Goal: Task Accomplishment & Management: Manage account settings

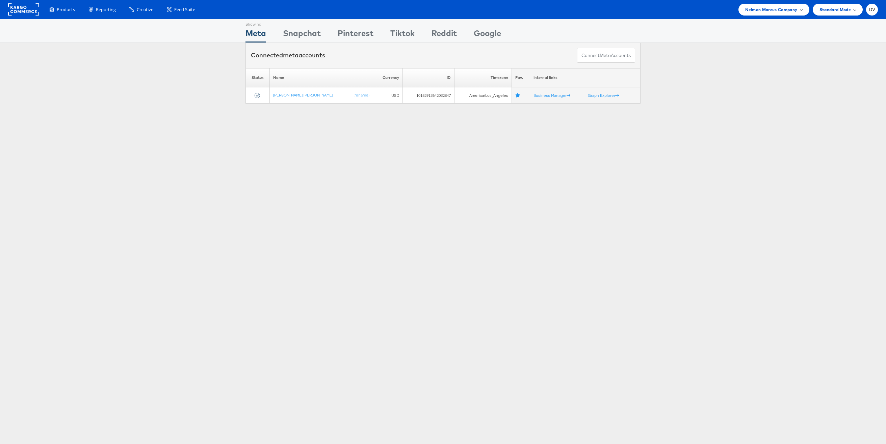
click at [782, 7] on span "Neiman Marcus Company" at bounding box center [771, 9] width 52 height 7
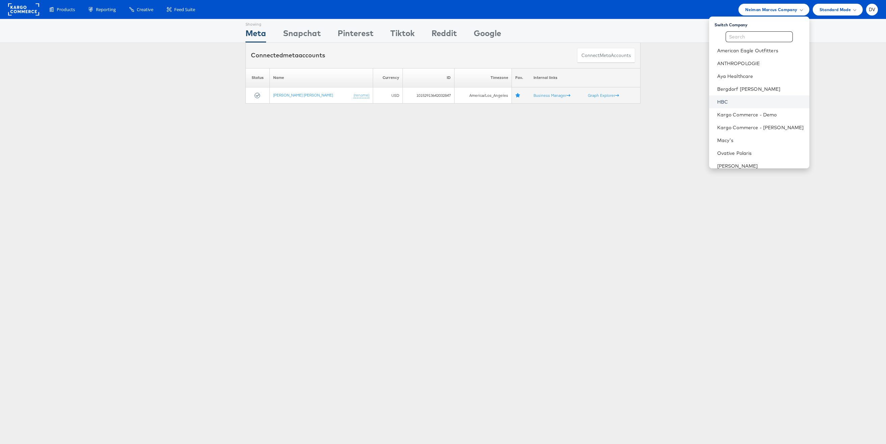
click at [740, 101] on link "HBC" at bounding box center [760, 102] width 87 height 7
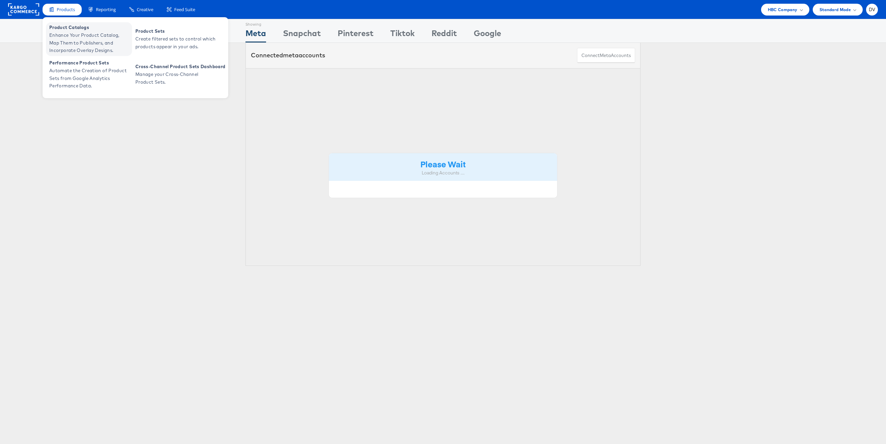
click at [70, 30] on span "Product Catalogs" at bounding box center [89, 28] width 81 height 8
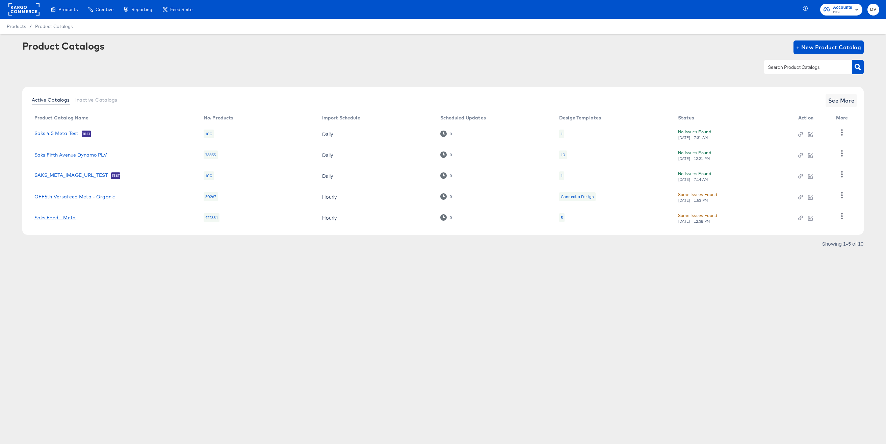
click at [54, 217] on link "Saks Feed - Meta" at bounding box center [54, 217] width 41 height 5
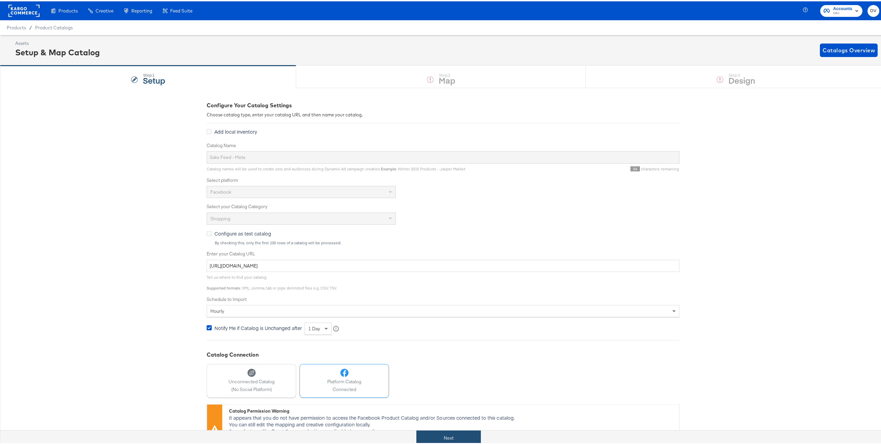
click at [444, 441] on button "Next" at bounding box center [448, 436] width 64 height 15
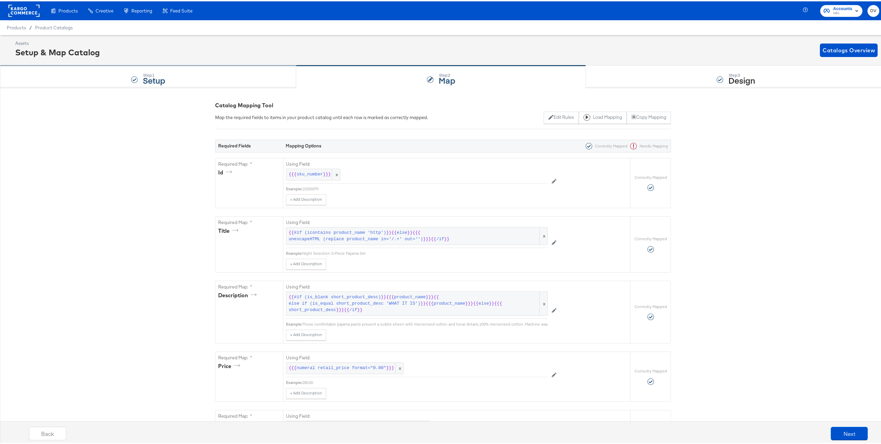
click at [198, 72] on div "Step: 1 Setup" at bounding box center [148, 75] width 296 height 22
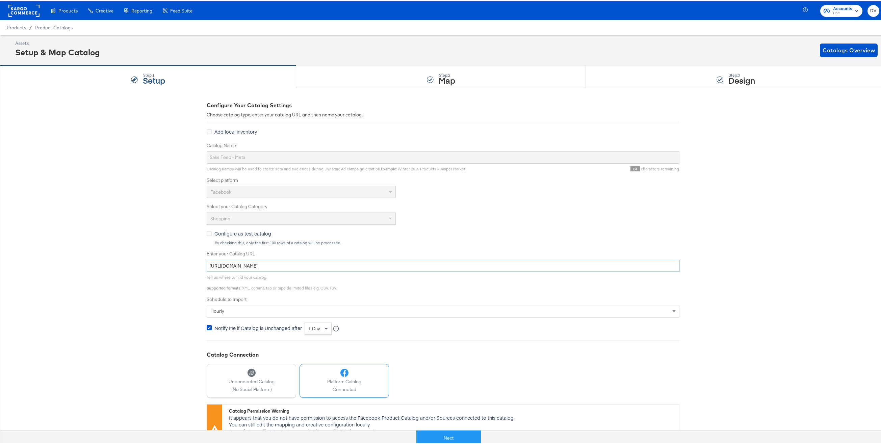
click at [283, 261] on input "https://ace.stitcherads.com/exports/1325/universal/none/universal/export.tsv.gz" at bounding box center [443, 265] width 473 height 12
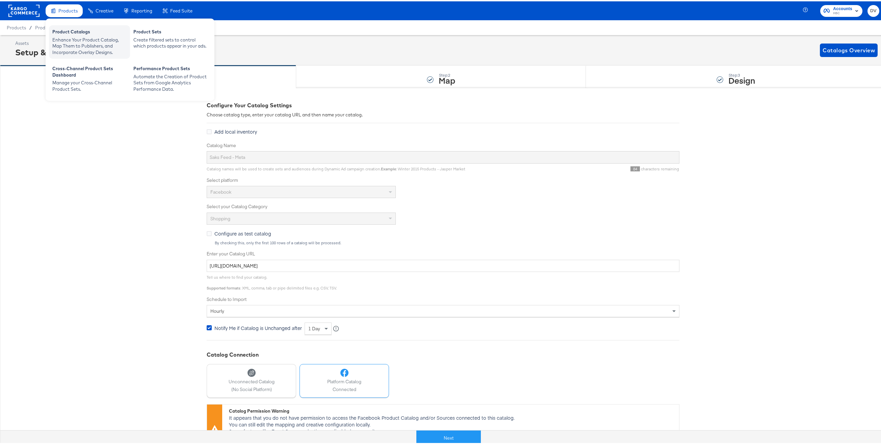
click at [73, 31] on div "Product Catalogs" at bounding box center [89, 31] width 74 height 8
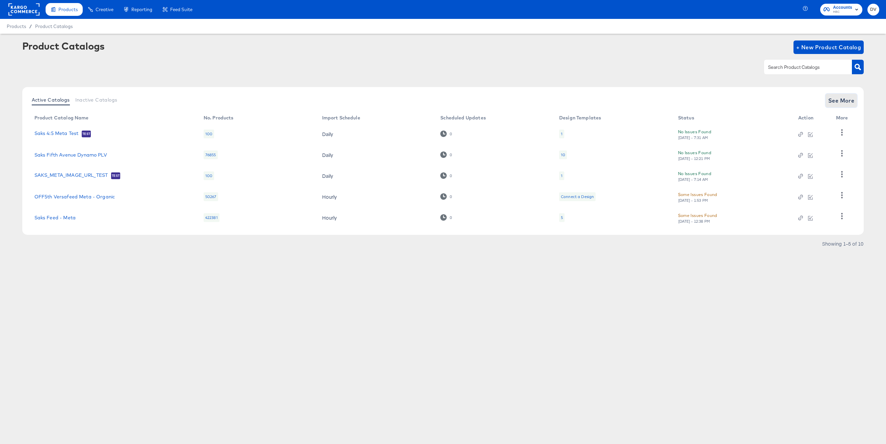
click at [837, 102] on span "See More" at bounding box center [841, 100] width 26 height 9
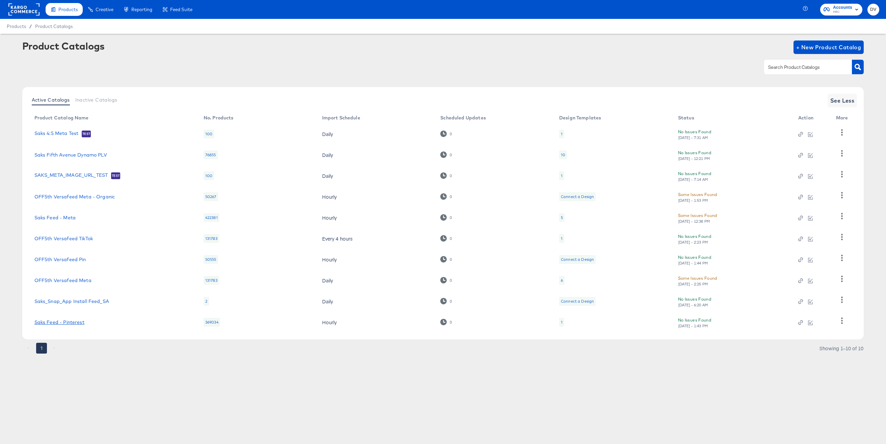
click at [78, 321] on link "Saks Feed - Pinterest" at bounding box center [59, 322] width 50 height 5
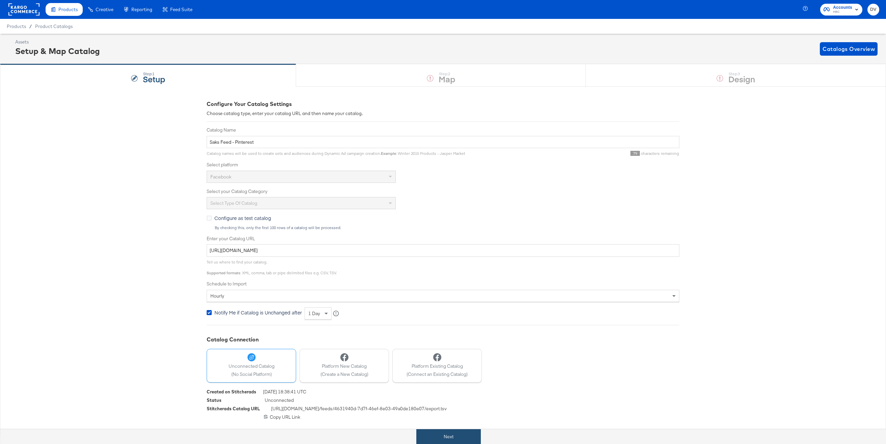
click at [475, 436] on button "Next" at bounding box center [448, 436] width 64 height 15
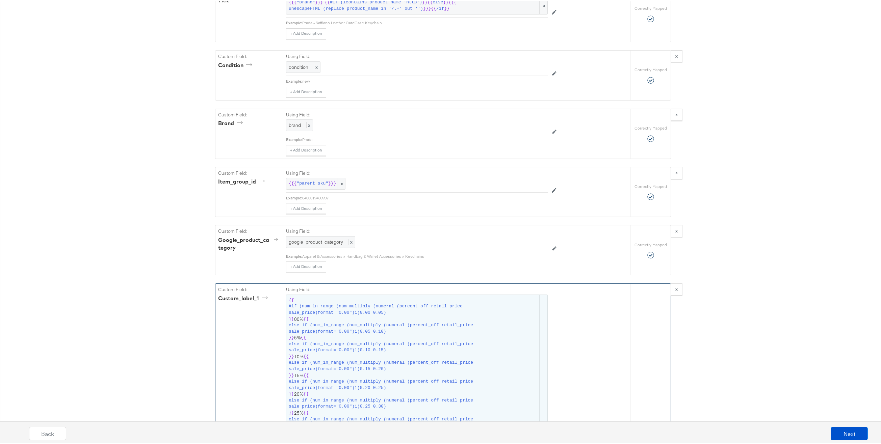
scroll to position [548, 0]
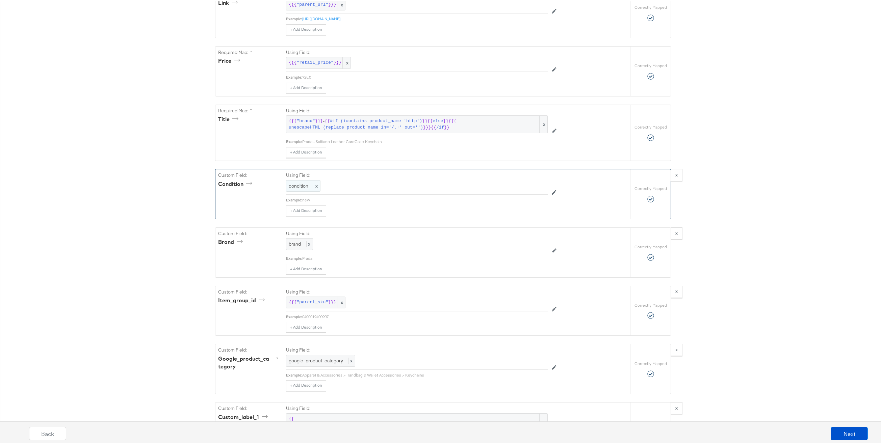
click at [294, 182] on span "condition" at bounding box center [299, 185] width 20 height 6
click at [532, 181] on div at bounding box center [532, 186] width 25 height 10
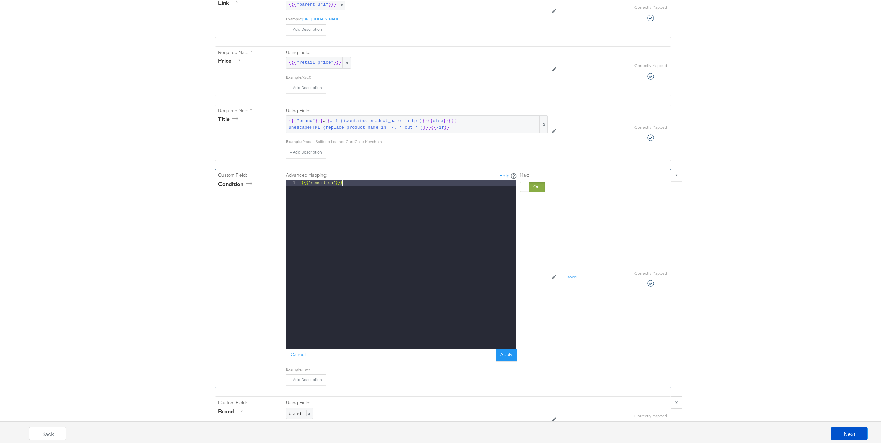
click at [325, 179] on div "{{{ "condition" }}}" at bounding box center [408, 269] width 216 height 180
click at [324, 179] on div "{{{ "condition" }}}" at bounding box center [408, 269] width 216 height 180
drag, startPoint x: 330, startPoint y: 175, endPoint x: 315, endPoint y: 174, distance: 14.5
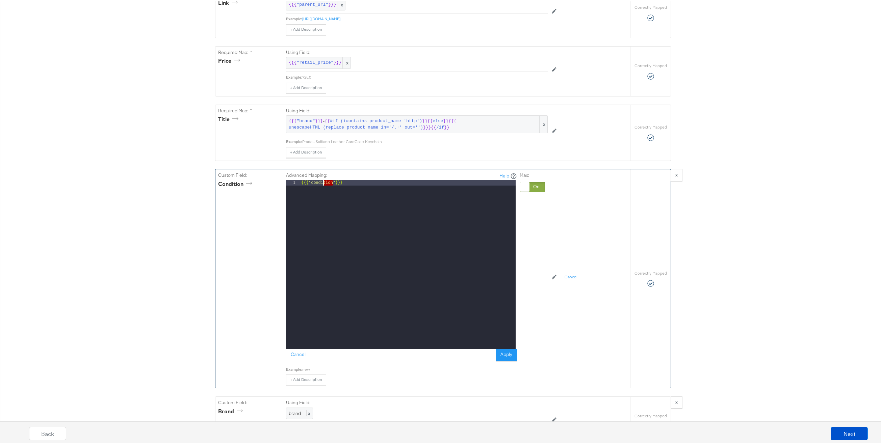
click at [315, 179] on div "{{{ "condition" }}}" at bounding box center [408, 269] width 216 height 180
click at [317, 179] on div "{{{ "condition" }}}" at bounding box center [408, 269] width 216 height 180
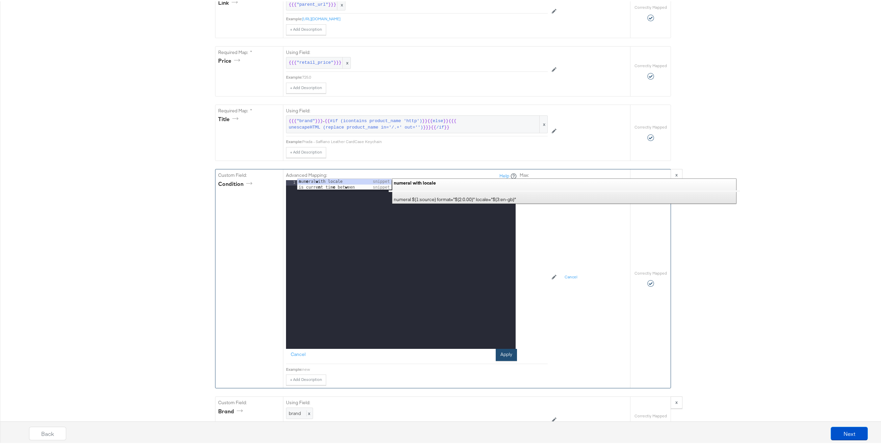
click at [508, 348] on button "Apply" at bounding box center [506, 354] width 21 height 12
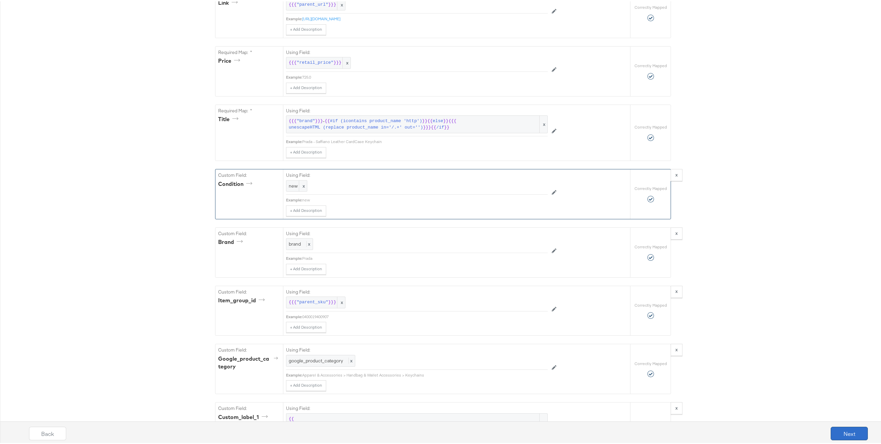
click at [830, 428] on button "Next" at bounding box center [848, 433] width 37 height 14
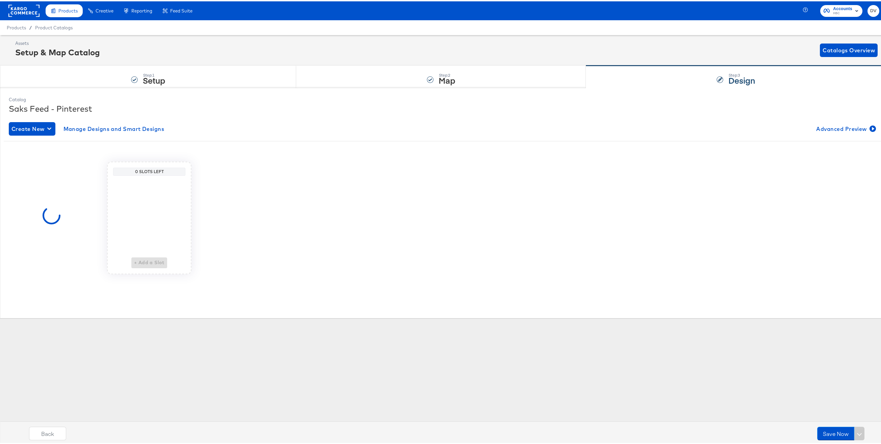
scroll to position [0, 0]
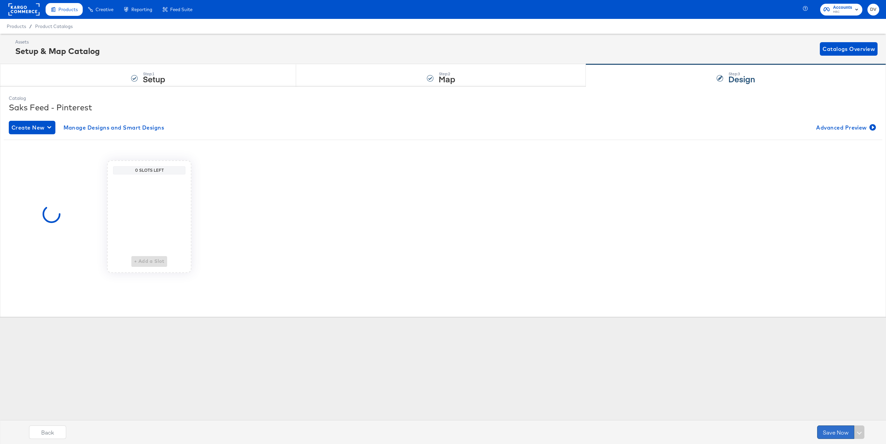
click at [825, 428] on button "Save Now" at bounding box center [835, 433] width 37 height 14
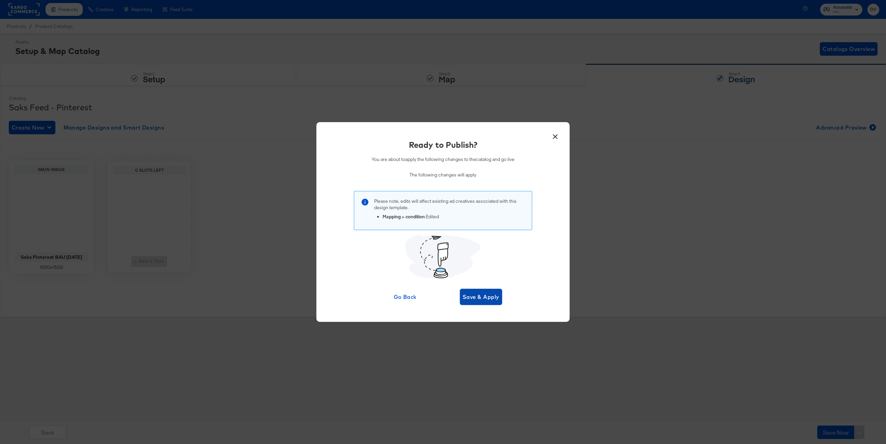
click at [488, 291] on button "Save & Apply" at bounding box center [481, 297] width 42 height 16
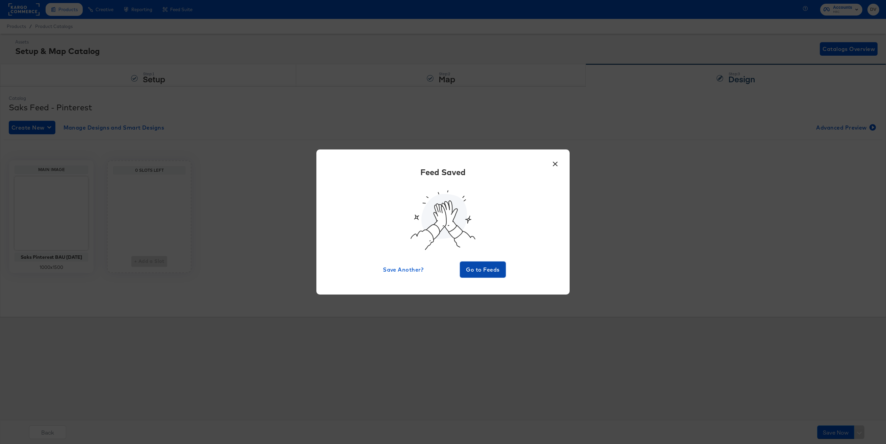
click at [480, 272] on span "Go to Feeds" at bounding box center [482, 269] width 41 height 9
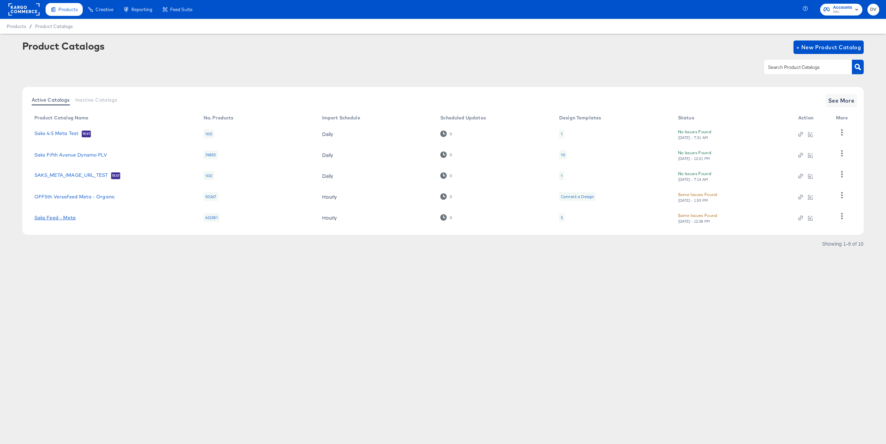
click at [44, 219] on link "Saks Feed - Meta" at bounding box center [54, 217] width 41 height 5
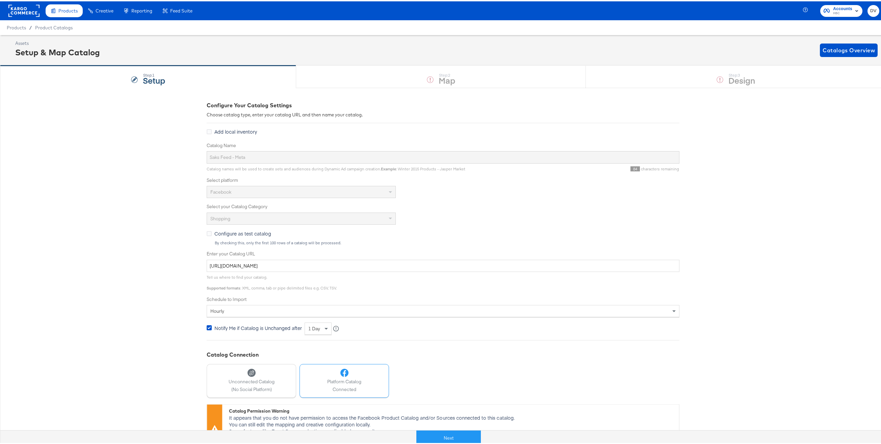
click at [441, 436] on button "Next" at bounding box center [448, 436] width 64 height 15
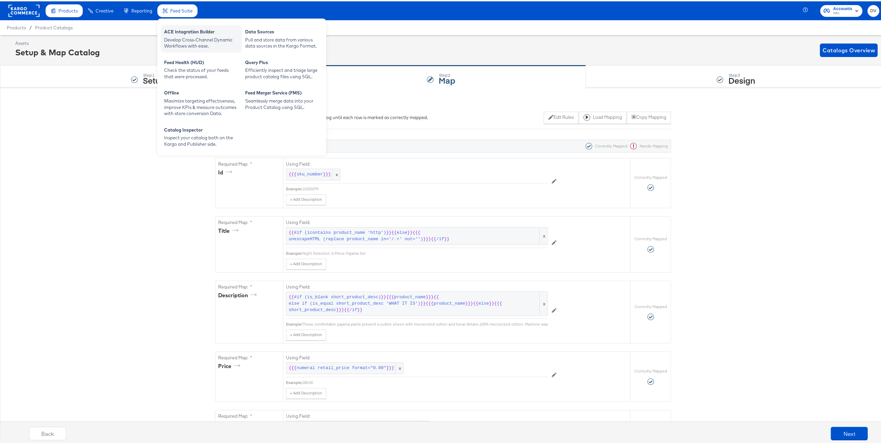
click at [171, 25] on div "ACE Integration Builder Develop Cross-Channel Dynamic Workflows with ease." at bounding box center [201, 37] width 81 height 27
click at [187, 34] on div "ACE Integration Builder" at bounding box center [201, 31] width 74 height 8
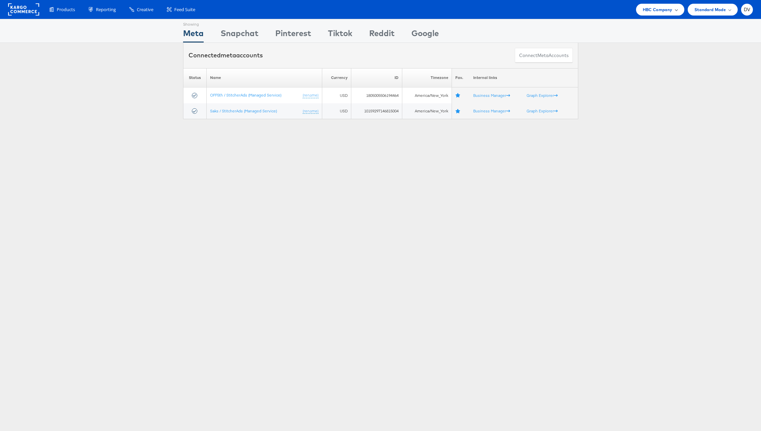
click at [658, 11] on span "HBC Company" at bounding box center [657, 9] width 30 height 7
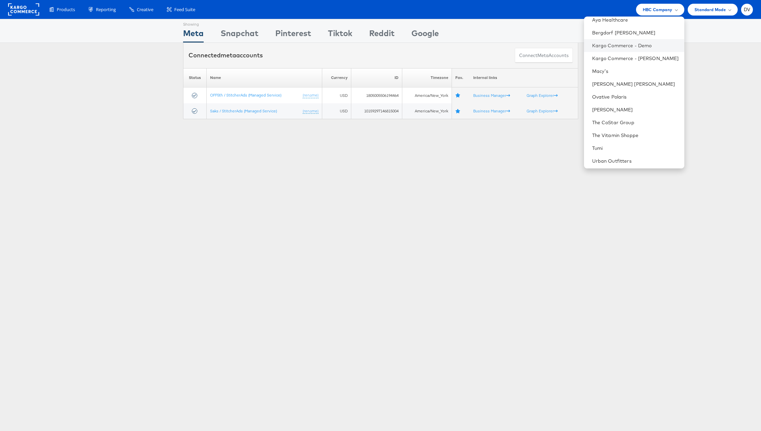
scroll to position [95, 0]
click at [615, 47] on link "Neiman Marcus" at bounding box center [635, 45] width 87 height 7
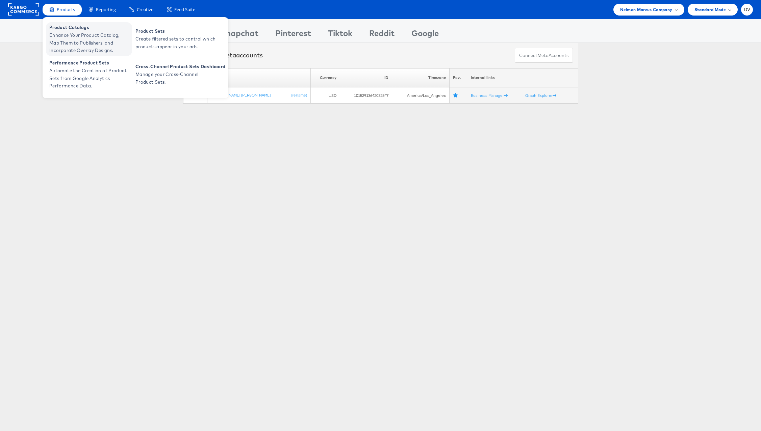
click at [70, 35] on span "Enhance Your Product Catalog, Map Them to Publishers, and Incorporate Overlay D…" at bounding box center [89, 42] width 81 height 23
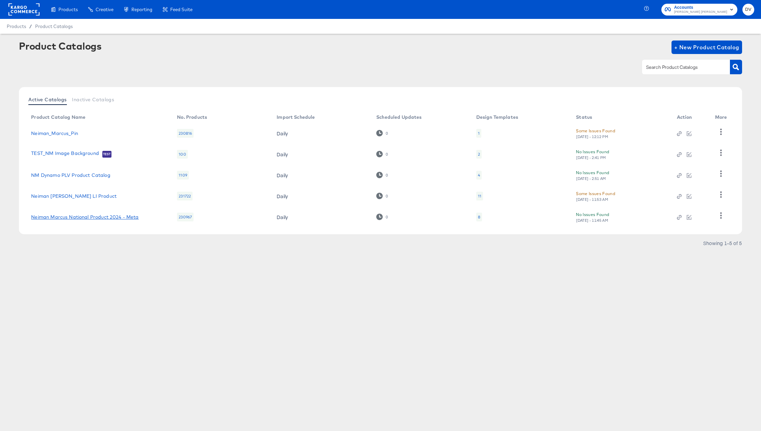
click at [98, 215] on link "Neiman Marcus National Product 2024 - Meta" at bounding box center [84, 216] width 107 height 5
click at [97, 193] on link "Neiman Marcus Dentsu LI Product" at bounding box center [73, 195] width 85 height 5
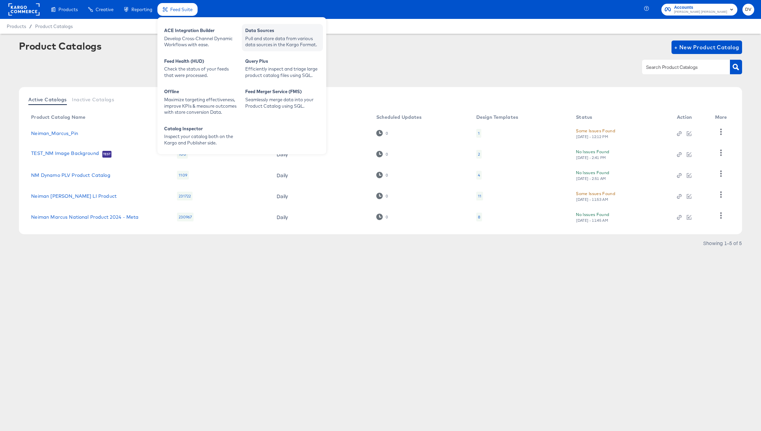
click at [269, 34] on div "Data Sources" at bounding box center [282, 31] width 74 height 8
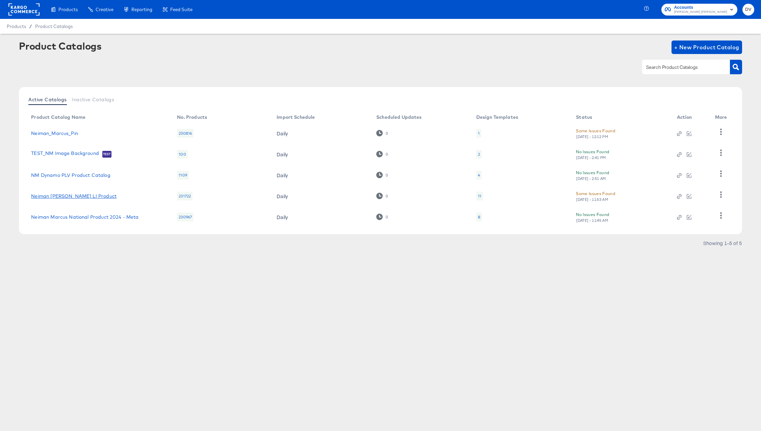
click at [88, 198] on link "Neiman Marcus Dentsu LI Product" at bounding box center [73, 195] width 85 height 5
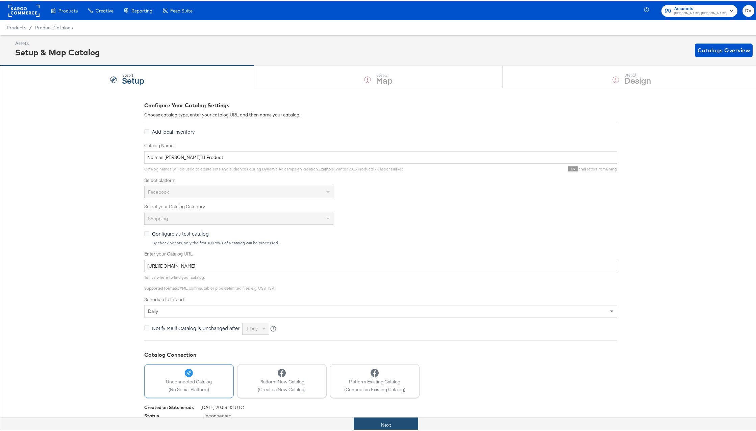
click at [388, 427] on button "Next" at bounding box center [385, 423] width 64 height 15
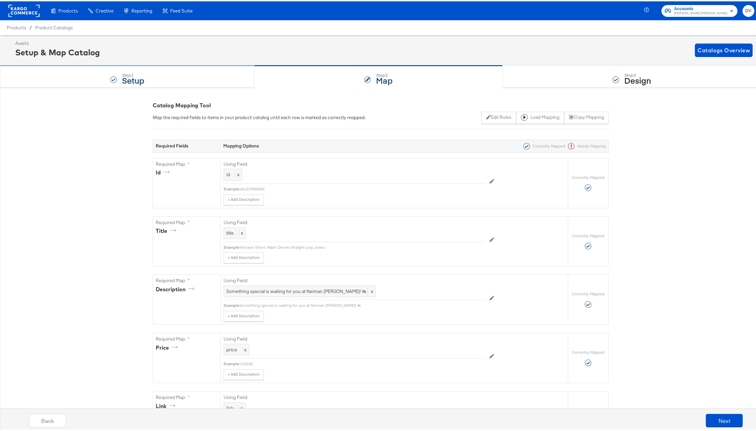
click at [205, 74] on div "Step: 1 Setup" at bounding box center [127, 75] width 254 height 22
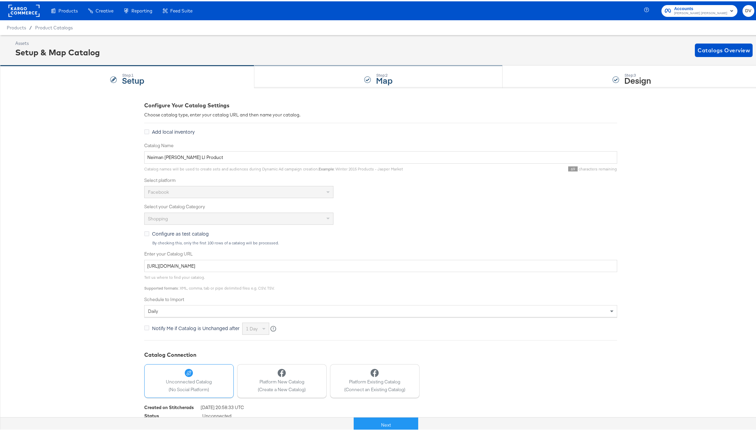
click at [322, 75] on div "Step: 2 Map" at bounding box center [378, 75] width 248 height 22
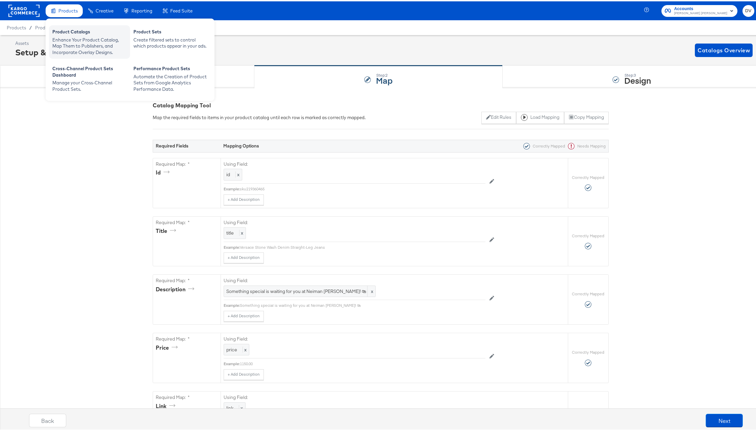
click at [75, 31] on div "Product Catalogs" at bounding box center [89, 31] width 74 height 8
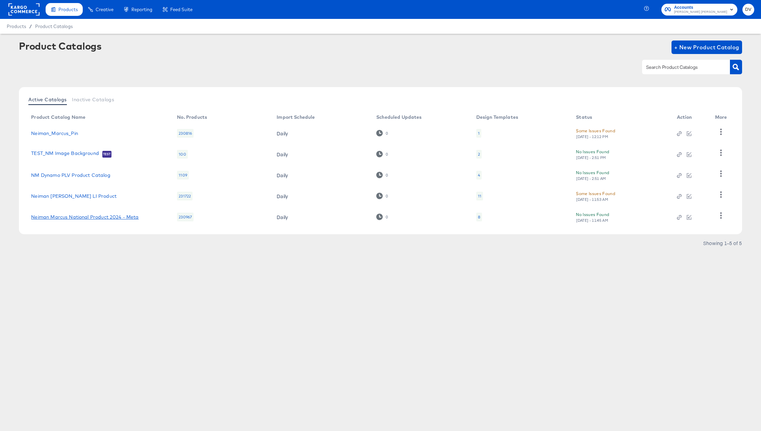
click at [95, 218] on link "Neiman Marcus National Product 2024 - Meta" at bounding box center [84, 216] width 107 height 5
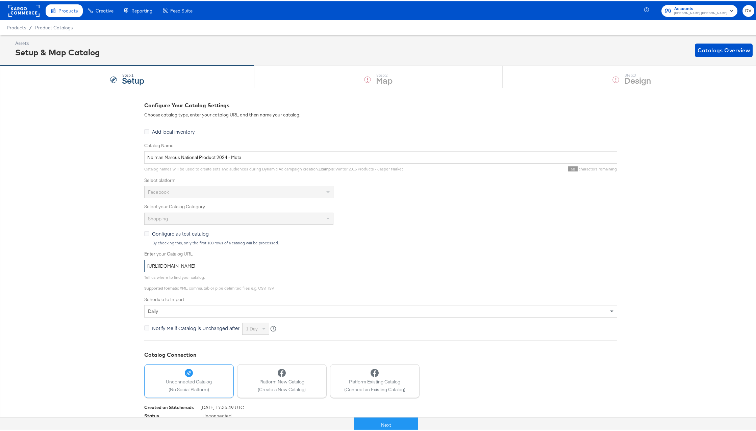
click at [258, 266] on input "https://ace.stitcherads.com/exports/423/universal/none/universal/export.tsv.gz" at bounding box center [380, 265] width 473 height 12
click at [19, 9] on rect at bounding box center [23, 9] width 31 height 12
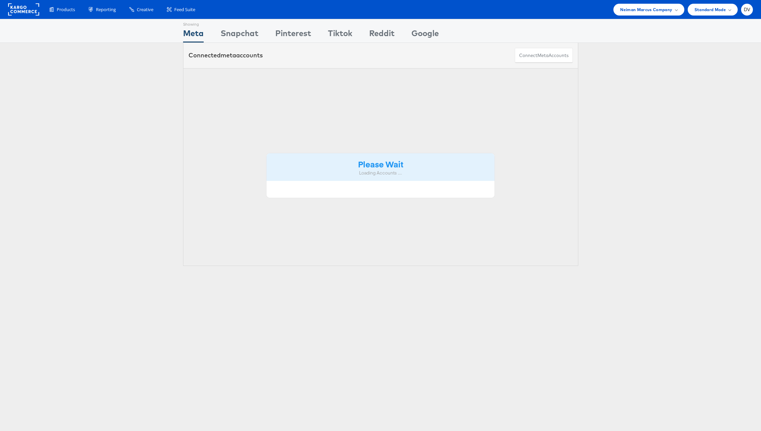
click at [647, 2] on div "Products Product Catalogs Enhance Your Product Catalog, Map Them to Publishers,…" at bounding box center [380, 9] width 761 height 19
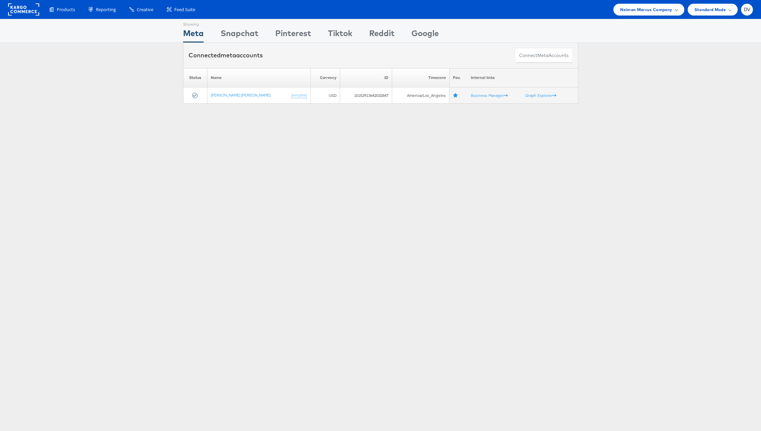
click at [646, 7] on span "Neiman Marcus Company" at bounding box center [646, 9] width 52 height 7
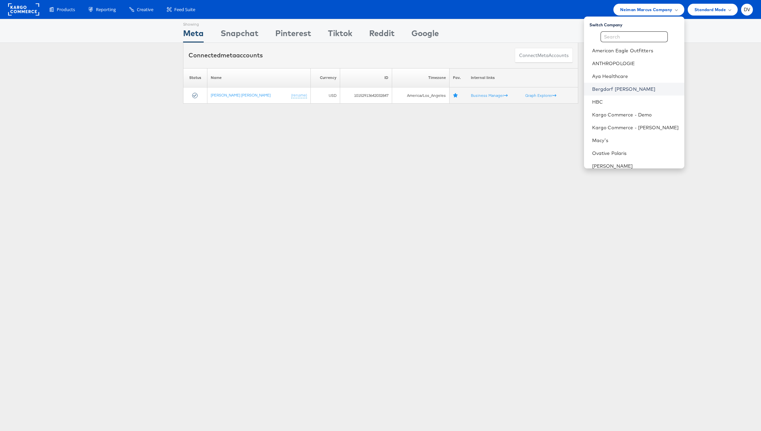
click at [620, 91] on link "Bergdorf Goodman" at bounding box center [635, 89] width 87 height 7
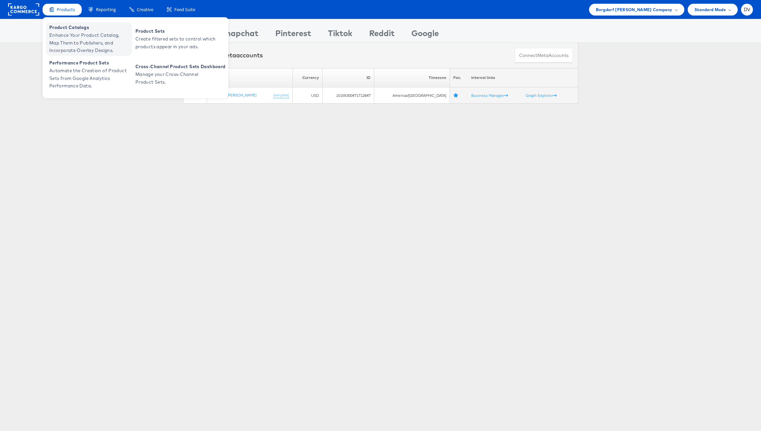
click at [72, 40] on span "Enhance Your Product Catalog, Map Them to Publishers, and Incorporate Overlay D…" at bounding box center [89, 42] width 81 height 23
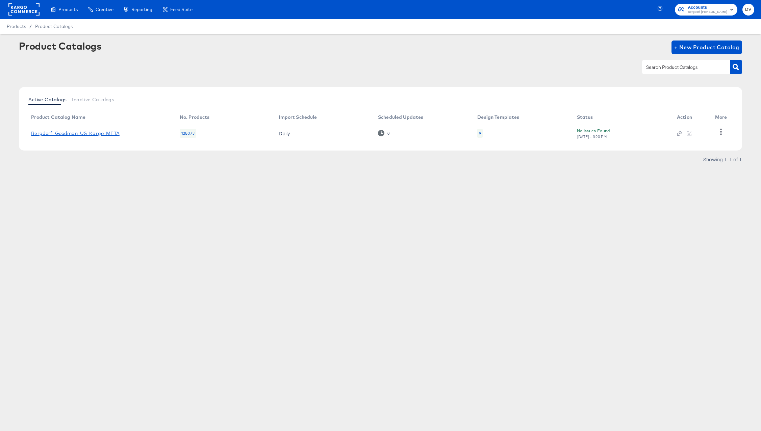
click at [101, 131] on link "Bergdorf_Goodman_US_Kargo_META" at bounding box center [75, 133] width 88 height 5
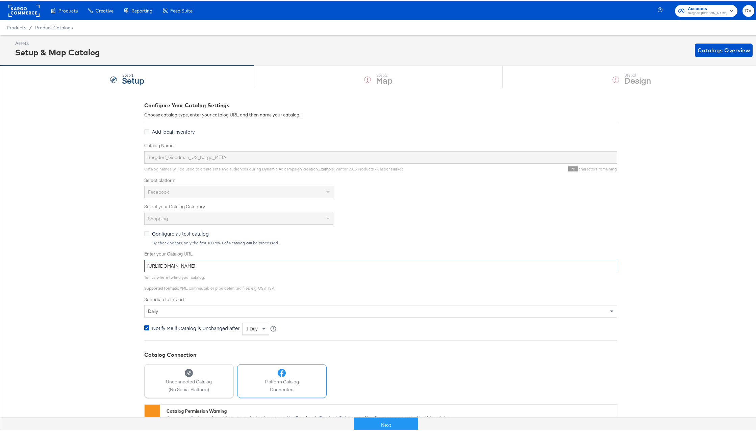
click at [267, 263] on input "[URL][DOMAIN_NAME]" at bounding box center [380, 265] width 473 height 12
